Goal: Task Accomplishment & Management: Manage account settings

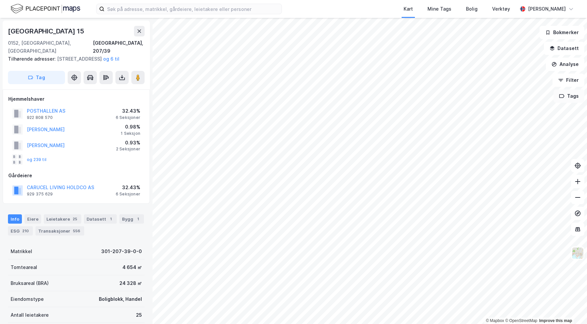
click at [577, 97] on button "Tags" at bounding box center [569, 96] width 31 height 13
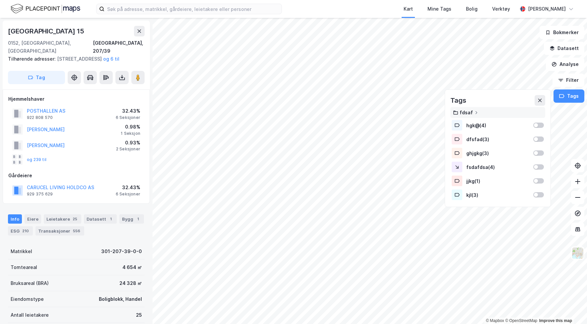
click at [507, 112] on div "fdsaf" at bounding box center [498, 113] width 90 height 6
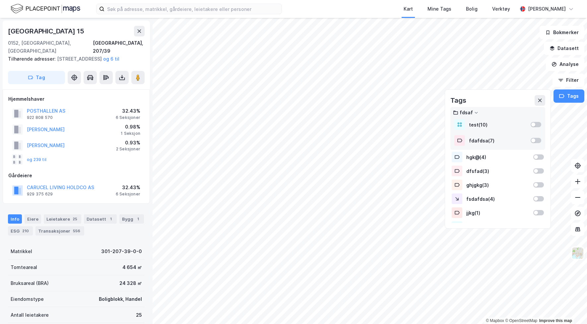
click at [508, 112] on div "fdsaf" at bounding box center [498, 113] width 90 height 6
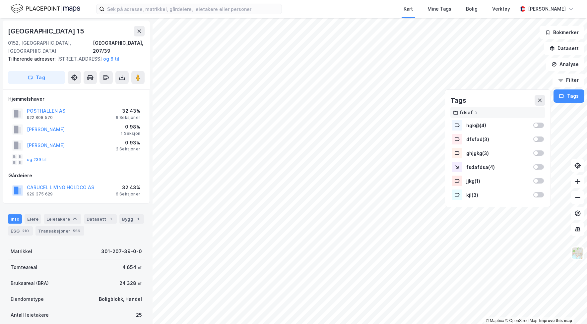
click at [475, 113] on icon at bounding box center [476, 113] width 4 height 4
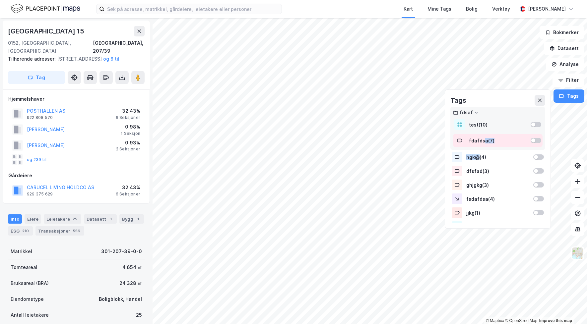
drag, startPoint x: 478, startPoint y: 159, endPoint x: 483, endPoint y: 142, distance: 17.1
click at [483, 142] on div "fdsaf test ( 10 ) fdafdsa ( 7 ) hgk@ ( 4 ) dfsfad ( 3 ) ghjgkg ( 3 ) fsdafdsa (…" at bounding box center [497, 165] width 95 height 116
drag, startPoint x: 508, startPoint y: 159, endPoint x: 508, endPoint y: 140, distance: 18.9
click at [508, 140] on div "fdsaf test ( 10 ) fdafdsa ( 7 ) hgk@ ( 4 ) dfsfad ( 3 ) ghjgkg ( 3 ) fsdafdsa (…" at bounding box center [497, 165] width 95 height 116
click at [470, 111] on div "fdsaf" at bounding box center [466, 113] width 13 height 6
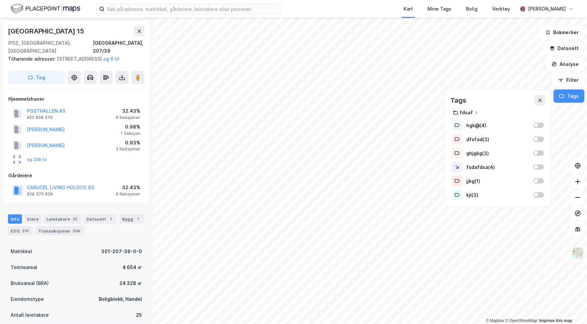
click at [474, 111] on icon at bounding box center [476, 113] width 4 height 4
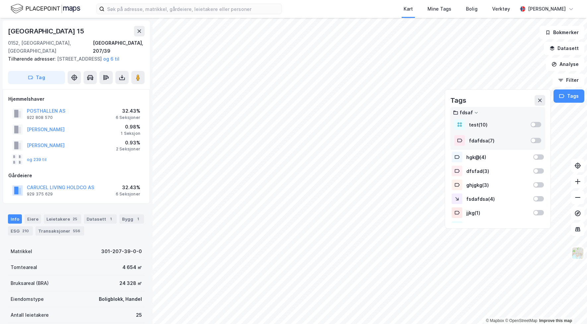
click at [474, 111] on icon at bounding box center [476, 113] width 4 height 4
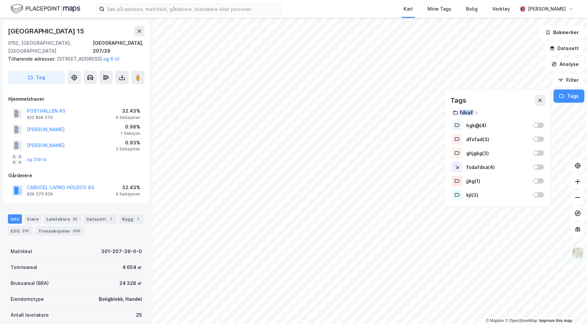
click at [474, 111] on icon at bounding box center [476, 113] width 4 height 4
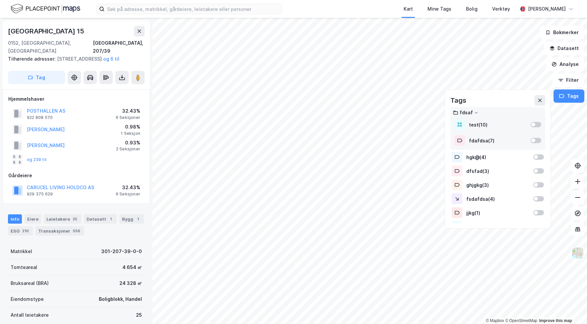
click at [490, 98] on div "Tags" at bounding box center [497, 100] width 95 height 11
click at [443, 9] on div "Mine Tags" at bounding box center [440, 9] width 24 height 8
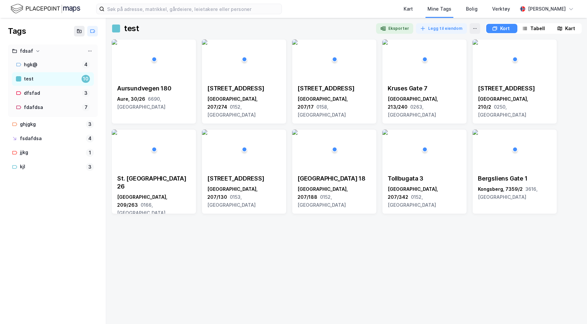
click at [33, 50] on div "fdsaf" at bounding box center [53, 51] width 82 height 8
